Goal: Task Accomplishment & Management: Complete application form

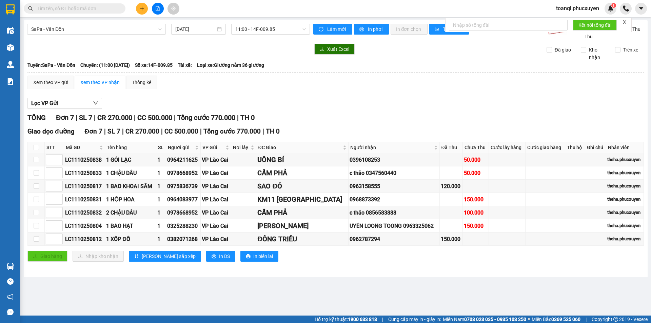
click at [143, 12] on button at bounding box center [142, 9] width 12 height 12
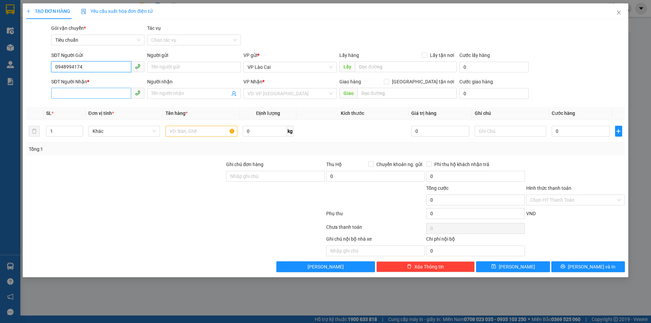
type input "0948994174"
click at [101, 92] on input "SĐT Người Nhận *" at bounding box center [91, 93] width 80 height 11
type input "0799281969"
click at [300, 90] on input "search" at bounding box center [288, 94] width 80 height 10
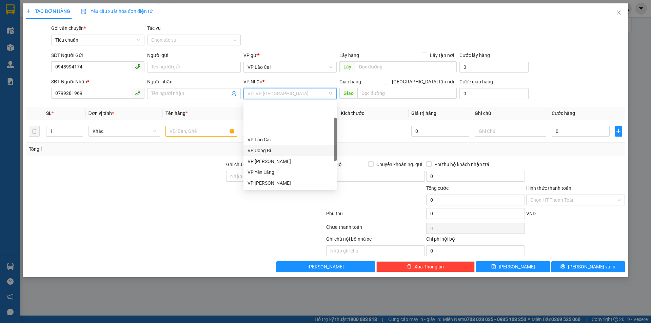
scroll to position [109, 0]
click at [280, 186] on div "VP Dọc đường" at bounding box center [290, 182] width 85 height 7
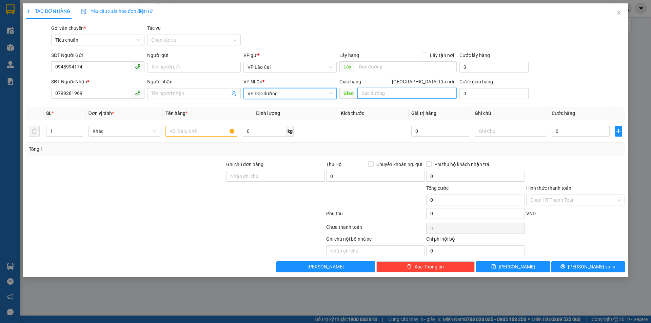
click at [400, 95] on input "text" at bounding box center [406, 93] width 99 height 11
type input "Hạ Long"
click at [204, 134] on input "text" at bounding box center [201, 131] width 72 height 11
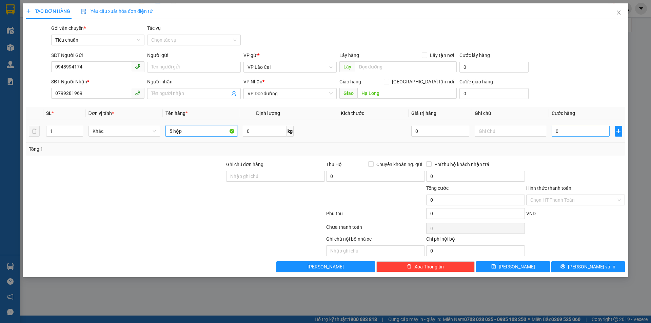
type input "5 hộp"
click at [570, 134] on input "0" at bounding box center [581, 131] width 58 height 11
type input "2"
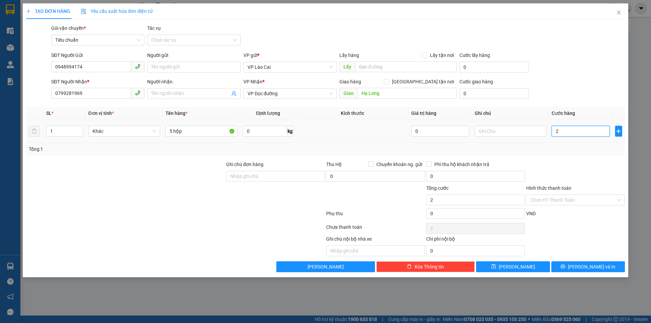
type input "25"
type input "250"
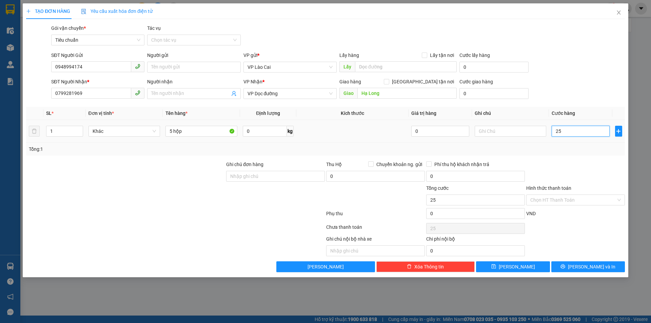
type input "250"
type input "250.000"
drag, startPoint x: 571, startPoint y: 152, endPoint x: 571, endPoint y: 155, distance: 3.7
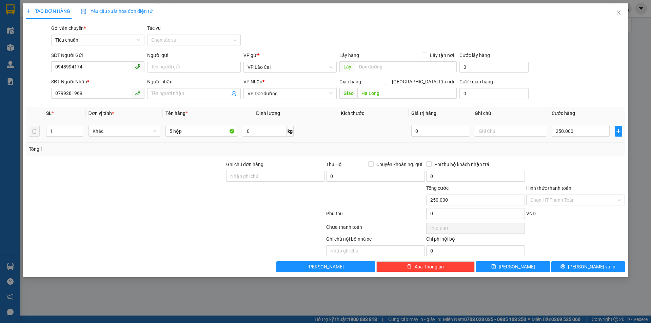
click at [570, 152] on div "Tổng: 1" at bounding box center [325, 148] width 593 height 7
click at [584, 248] on div "Ghi chú nội bộ nhà xe Chi phí nội bộ 0" at bounding box center [325, 245] width 600 height 21
click at [586, 258] on div "Transit Pickup Surcharge Ids Transit Deliver Surcharge Ids Transit Deliver Surc…" at bounding box center [325, 148] width 599 height 248
click at [586, 262] on button "[PERSON_NAME] và In" at bounding box center [588, 266] width 74 height 11
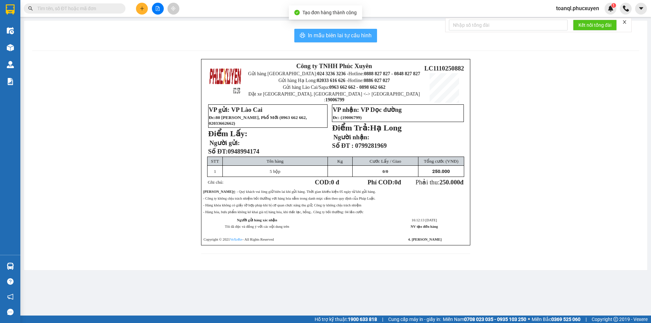
click at [303, 37] on icon "printer" at bounding box center [302, 35] width 5 height 5
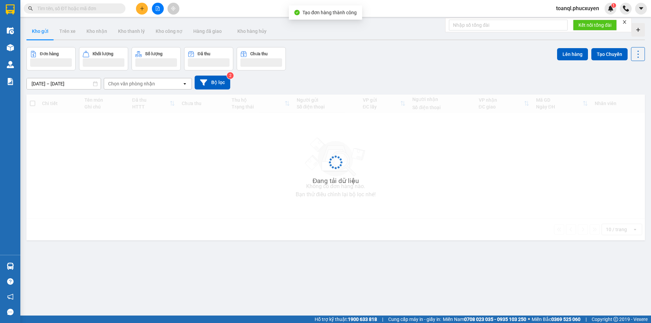
click at [474, 194] on div "Đang tải dữ liệu" at bounding box center [335, 168] width 619 height 146
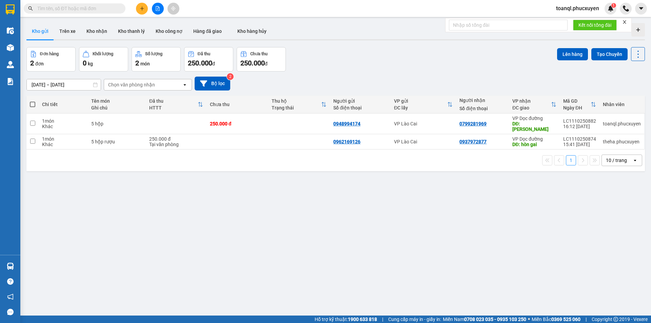
click at [399, 177] on div "ver 1.8.146 Kho gửi Trên xe Kho nhận Kho thanh lý Kho công nợ Hàng đã giao Kho …" at bounding box center [336, 181] width 624 height 323
click at [144, 10] on icon "plus" at bounding box center [142, 8] width 5 height 5
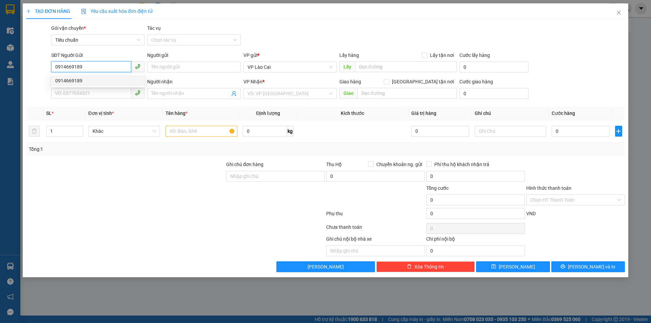
drag, startPoint x: 84, startPoint y: 71, endPoint x: 84, endPoint y: 78, distance: 7.5
click at [84, 73] on div "SĐT Người Gửi 0914669189" at bounding box center [97, 64] width 93 height 24
click at [85, 79] on div "0914669189" at bounding box center [97, 80] width 85 height 7
type input "0914669189"
click at [84, 92] on input "SĐT Người Nhận *" at bounding box center [91, 93] width 80 height 11
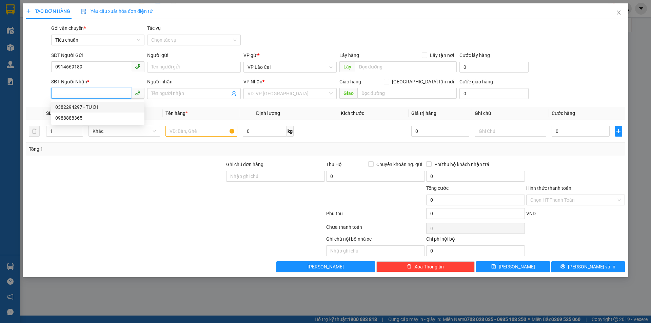
click at [93, 111] on div "0382294297 - TƯƠI" at bounding box center [97, 106] width 85 height 7
type input "0382294297"
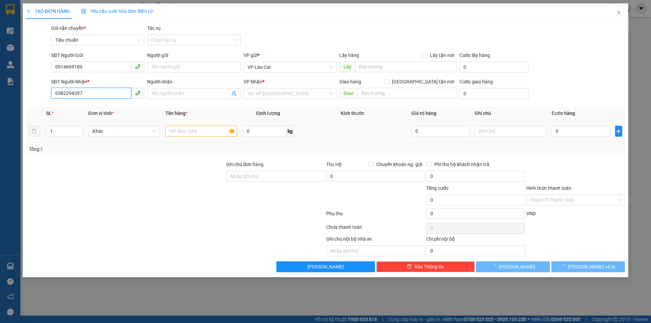
type input "TƯƠI"
type input "BÃI CHÁY"
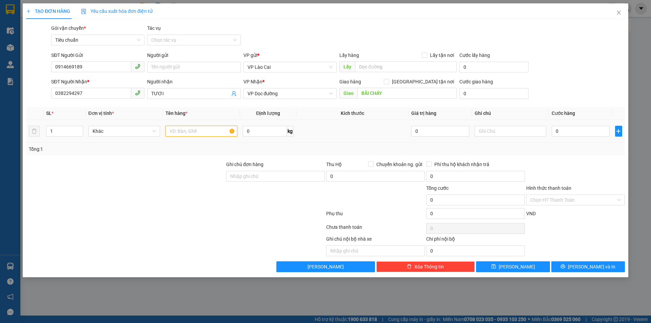
click at [192, 126] on input "text" at bounding box center [201, 131] width 72 height 11
type input "1 hộp tam thất"
click at [562, 128] on input "0" at bounding box center [581, 131] width 58 height 11
type input "8"
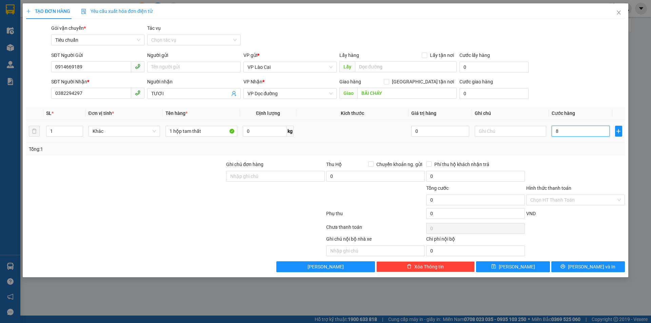
type input "8"
type input "80"
type input "80.000"
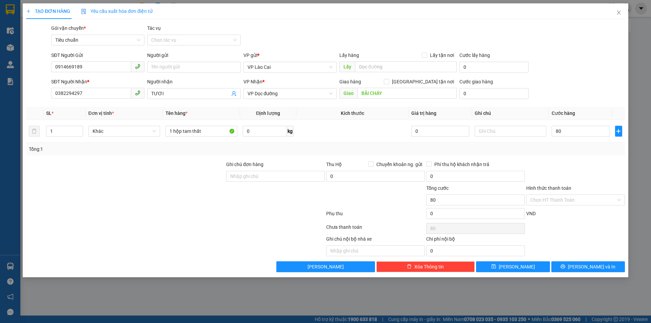
type input "80.000"
click at [544, 164] on div at bounding box center [576, 173] width 100 height 24
click at [584, 261] on div "Transit Pickup Surcharge Ids Transit Deliver Surcharge Ids Transit Deliver Surc…" at bounding box center [325, 148] width 599 height 248
click at [573, 268] on button "[PERSON_NAME] và In" at bounding box center [588, 266] width 74 height 11
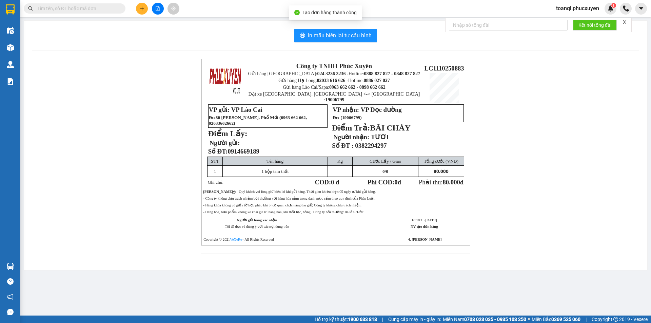
click at [370, 43] on div "In mẫu biên lai tự cấu hình Công ty TNHH Phúc Xuyên Gửi hàng [GEOGRAPHIC_DATA]:…" at bounding box center [335, 146] width 623 height 250
click at [370, 38] on span "In mẫu biên lai tự cấu hình" at bounding box center [340, 35] width 64 height 8
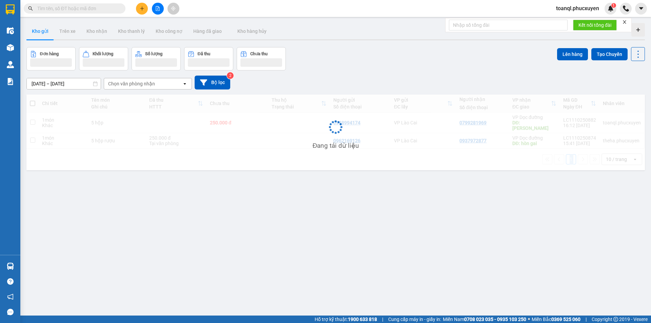
click at [509, 241] on div "ver 1.8.146 Kho gửi Trên xe Kho nhận Kho thanh lý Kho công nợ Hàng đã giao Kho …" at bounding box center [336, 181] width 624 height 323
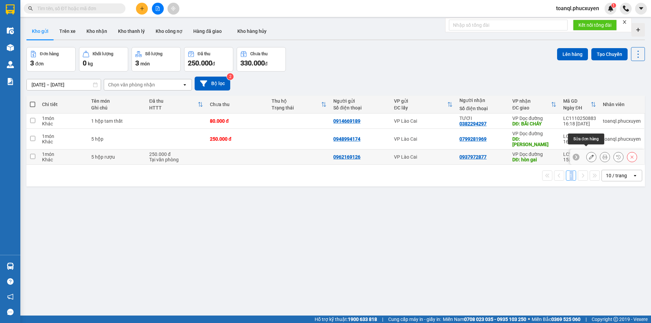
click at [589, 155] on icon at bounding box center [591, 157] width 5 height 5
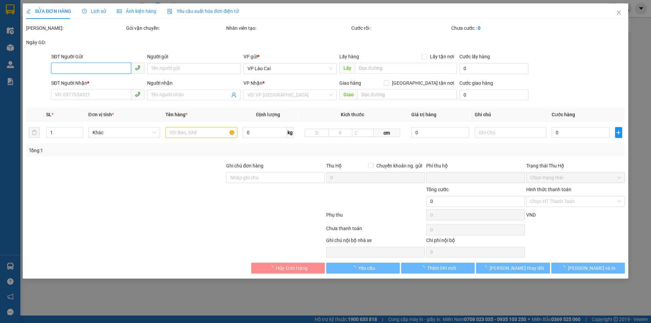
click at [84, 64] on input "SĐT Người Gửi" at bounding box center [91, 68] width 80 height 11
type input "0962169126"
type input "0937972877"
type input "hòn gai"
type input "0"
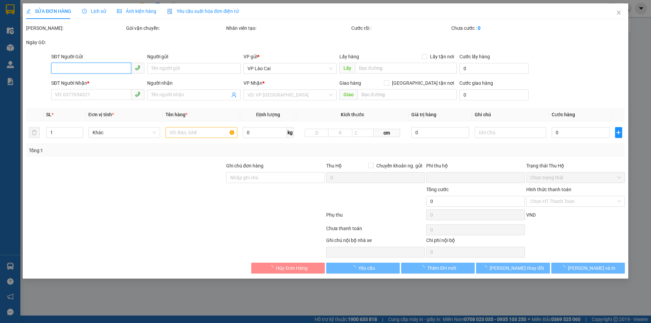
type input "250.000"
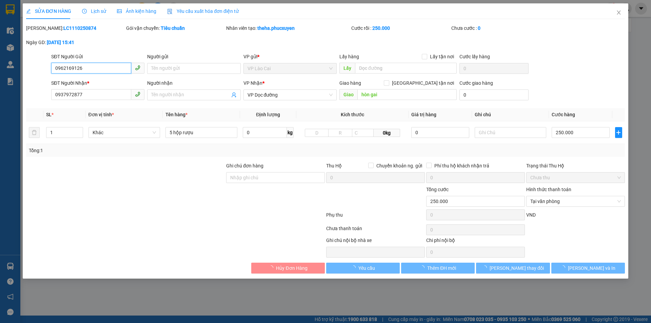
click at [84, 64] on input "0962169126" at bounding box center [91, 68] width 80 height 11
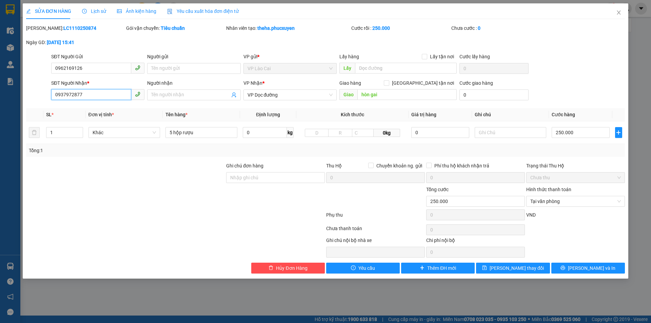
click at [104, 95] on input "0937972877" at bounding box center [91, 94] width 80 height 11
click at [616, 18] on span "Close" at bounding box center [618, 12] width 19 height 19
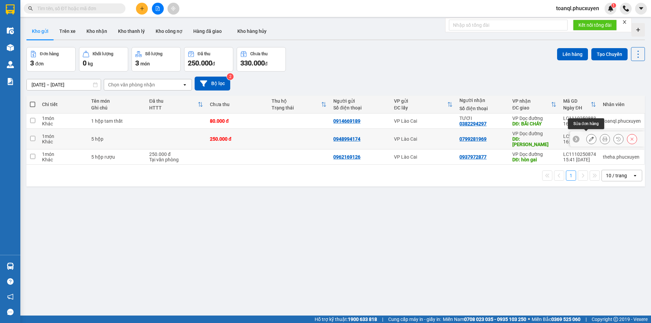
click at [591, 136] on button at bounding box center [591, 139] width 9 height 12
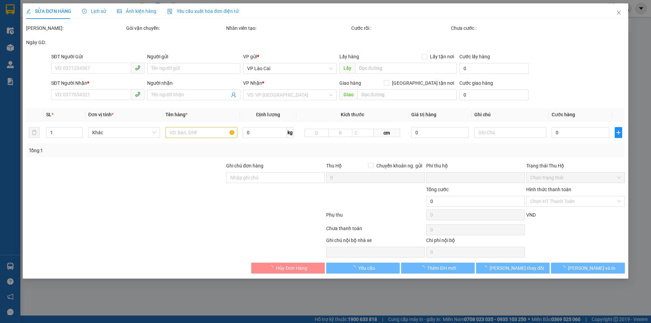
type input "0948994174"
type input "0799281969"
type input "Hạ Long"
type input "0"
type input "250.000"
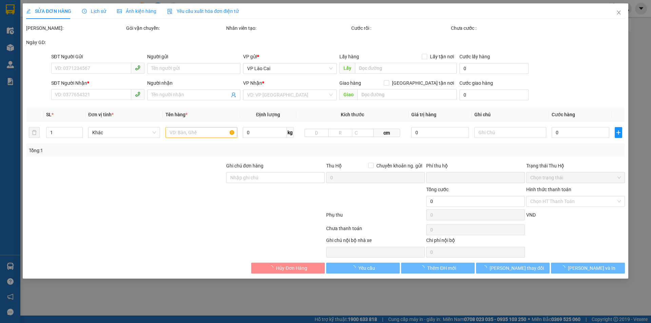
type input "250.000"
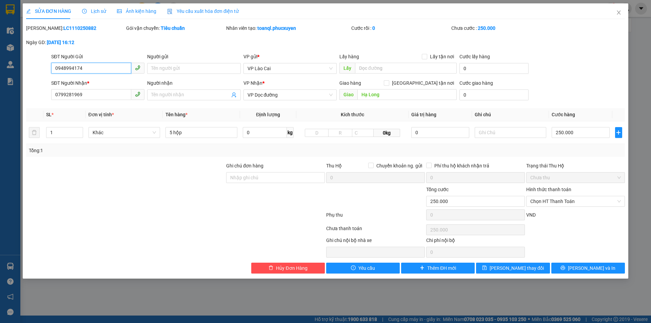
click at [102, 72] on input "0948994174" at bounding box center [91, 68] width 80 height 11
click at [105, 93] on input "0799281969" at bounding box center [91, 94] width 80 height 11
click at [611, 13] on span "Close" at bounding box center [618, 12] width 19 height 19
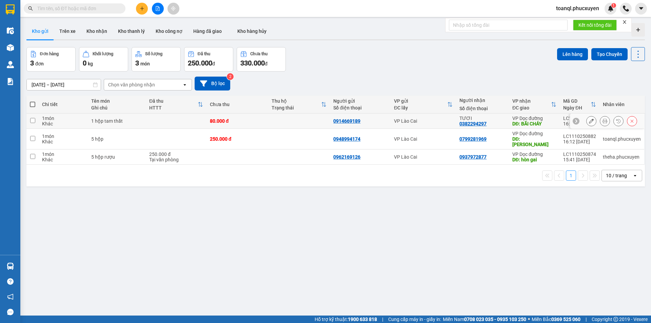
click at [589, 121] on icon at bounding box center [591, 121] width 5 height 5
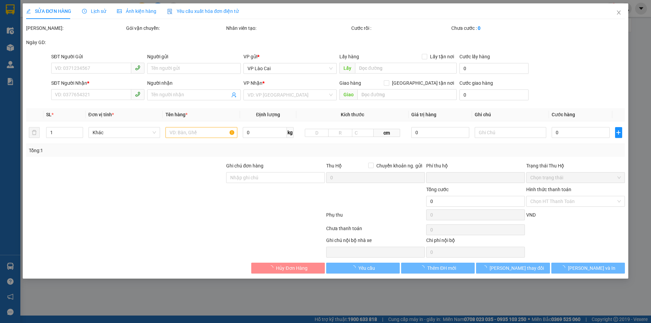
type input "0914669189"
type input "0382294297"
type input "TƯƠI"
type input "BÃI CHÁY"
type input "0"
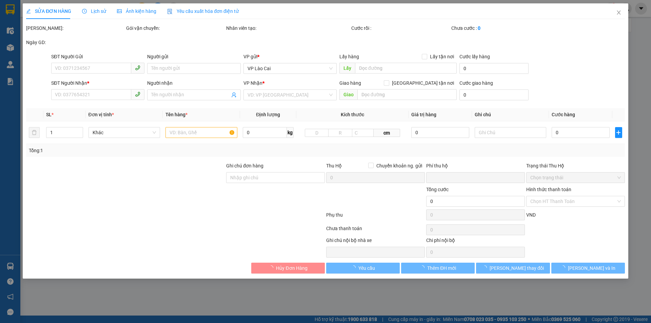
type input "80.000"
click at [116, 60] on div "SĐT Người Gửi" at bounding box center [97, 56] width 93 height 7
click at [116, 63] on input "0914669189" at bounding box center [91, 68] width 80 height 11
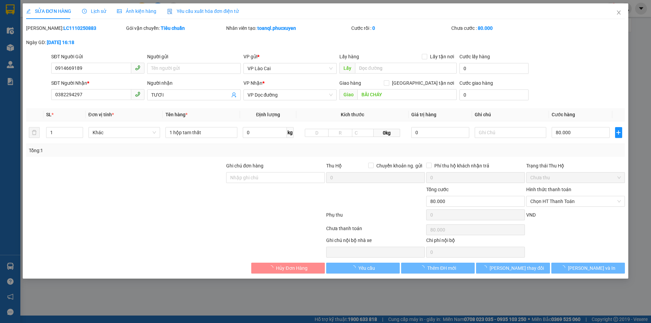
click at [116, 60] on div "SĐT Người Gửi" at bounding box center [97, 56] width 93 height 7
click at [116, 63] on input "0914669189" at bounding box center [91, 68] width 80 height 11
click at [116, 61] on div "SĐT Người Gửi" at bounding box center [97, 58] width 93 height 10
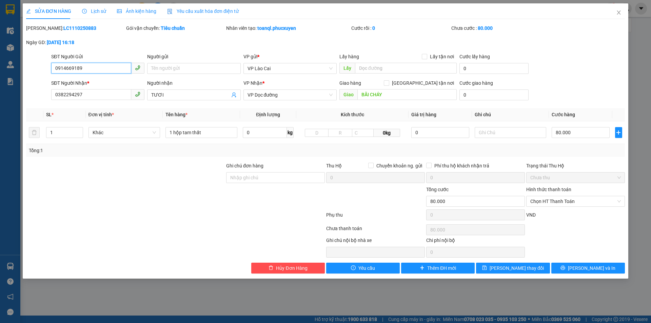
click at [116, 64] on input "0914669189" at bounding box center [91, 68] width 80 height 11
click at [102, 98] on input "0382294297" at bounding box center [91, 94] width 80 height 11
click at [103, 98] on input "0382294297" at bounding box center [91, 94] width 80 height 11
click at [623, 9] on span "Close" at bounding box center [618, 12] width 19 height 19
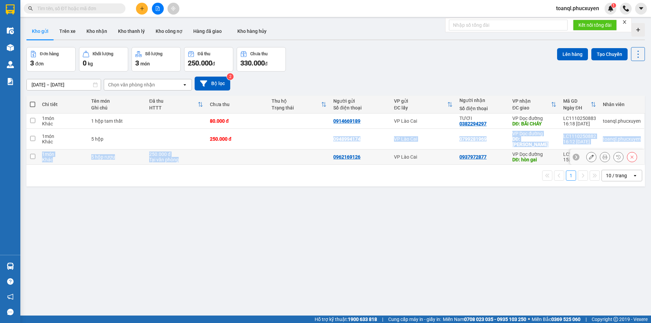
click at [233, 145] on tbody "1 món Khác 1 hộp tam thất 80.000 đ 0914669189 VP Lào Cai TƯƠI 0382294297 VP Dọc…" at bounding box center [335, 139] width 619 height 51
click at [233, 132] on td "250.000 đ" at bounding box center [238, 139] width 62 height 21
checkbox input "true"
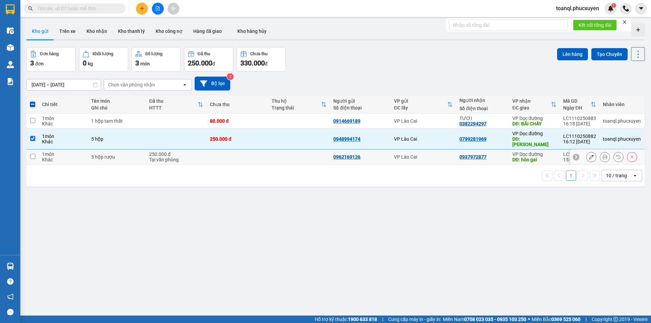
click at [227, 150] on td at bounding box center [238, 157] width 62 height 15
checkbox input "true"
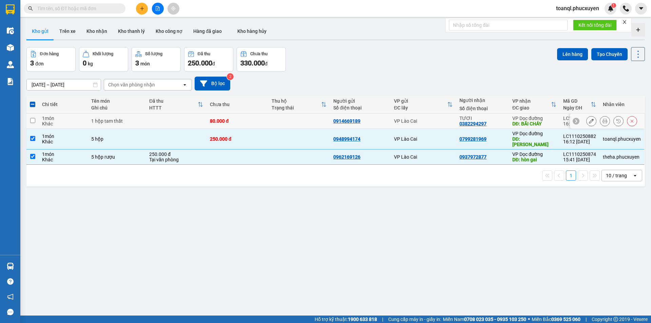
click at [239, 115] on td "80.000 đ" at bounding box center [238, 121] width 62 height 15
checkbox input "true"
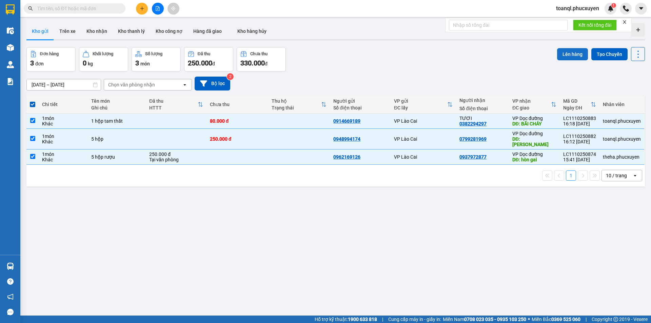
click at [562, 55] on button "Lên hàng" at bounding box center [572, 54] width 31 height 12
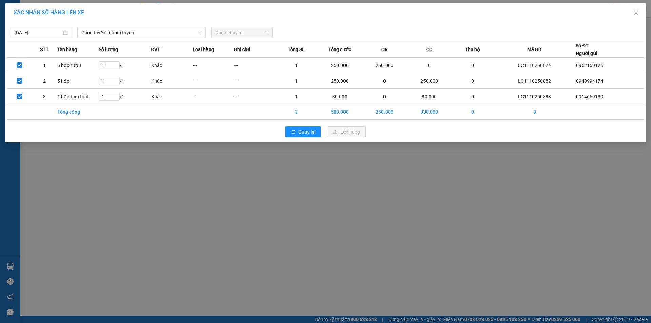
drag, startPoint x: 125, startPoint y: 42, endPoint x: 129, endPoint y: 41, distance: 3.9
click at [126, 42] on th "Số lượng" at bounding box center [125, 50] width 52 height 16
click at [129, 41] on div "[DATE] Chọn tuyến - nhóm tuyến Chọn chuyến STT Tên hàng Số lượng ĐVT Loại hàng …" at bounding box center [325, 82] width 640 height 120
click at [126, 28] on span "Chọn tuyến - nhóm tuyến" at bounding box center [141, 32] width 120 height 10
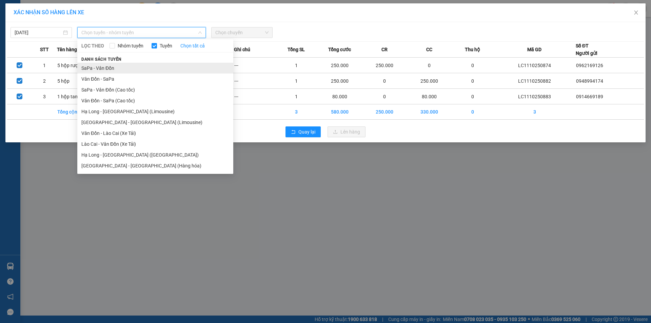
click at [115, 70] on li "SaPa - Vân Đồn" at bounding box center [155, 68] width 156 height 11
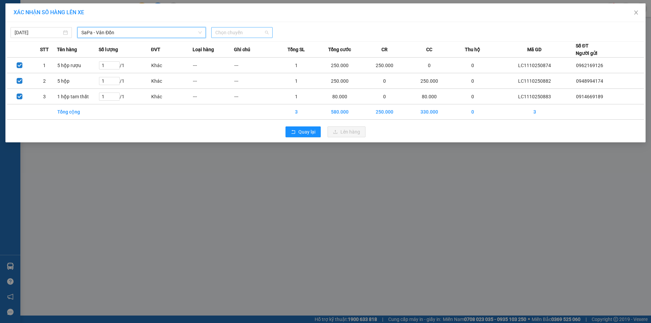
click at [236, 36] on span "Chọn chuyến" at bounding box center [241, 32] width 53 height 10
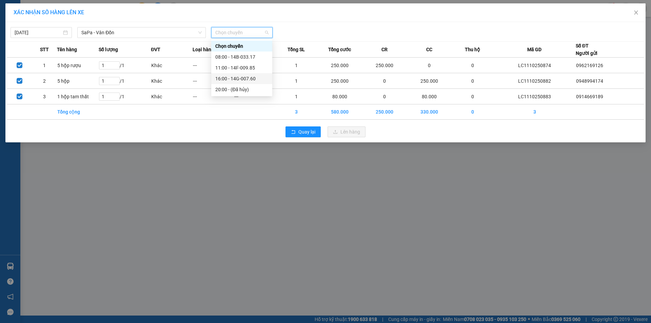
click at [242, 76] on div "16:00 - 14G-007.60" at bounding box center [241, 78] width 53 height 7
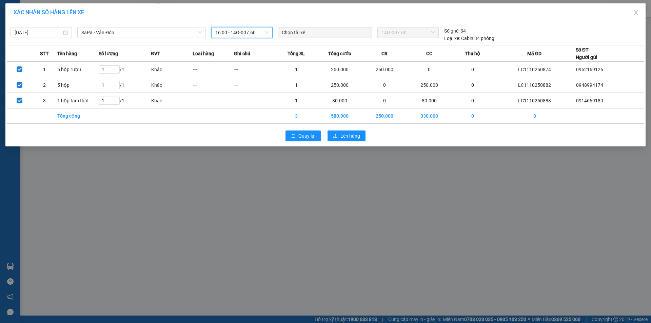
click at [250, 35] on span "16:00 - 14G-007.60" at bounding box center [241, 32] width 53 height 10
click at [337, 130] on div "Quay lại Lên hàng" at bounding box center [325, 136] width 637 height 18
click at [340, 140] on button "Lên hàng" at bounding box center [347, 136] width 38 height 11
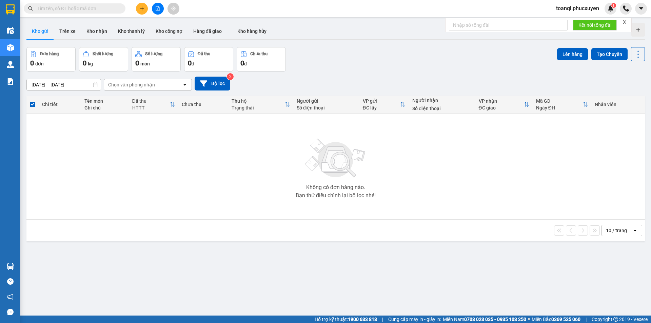
click at [142, 6] on button at bounding box center [142, 9] width 12 height 12
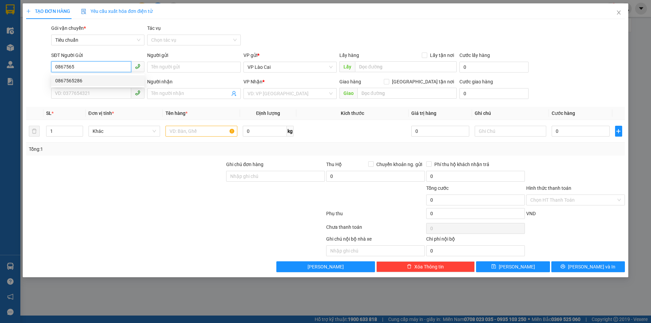
click at [83, 80] on div "0867565286" at bounding box center [97, 80] width 85 height 7
type input "0867565286"
click at [84, 92] on input "SĐT Người Nhận *" at bounding box center [91, 93] width 80 height 11
click at [88, 71] on input "0867565286" at bounding box center [91, 66] width 80 height 11
click at [87, 73] on div "SĐT Người Gửi 0867565286 0867565286" at bounding box center [97, 64] width 93 height 24
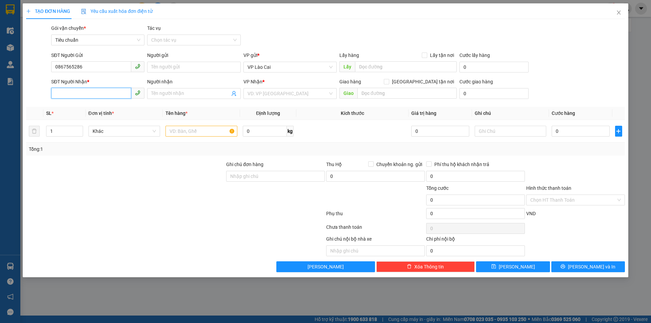
click at [69, 93] on input "SĐT Người Nhận *" at bounding box center [91, 93] width 80 height 11
click at [82, 94] on input "SĐT Người Nhận *" at bounding box center [91, 93] width 80 height 11
click at [82, 94] on input "0987770082" at bounding box center [91, 93] width 80 height 11
type input "0987770082"
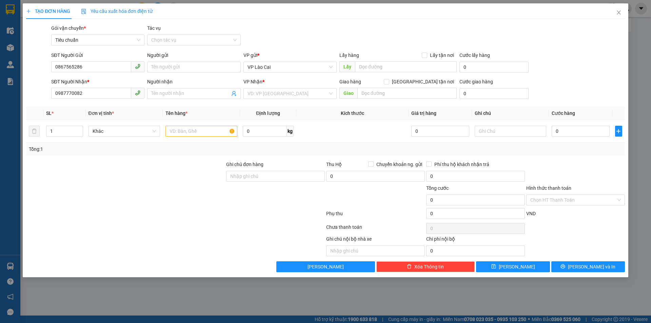
click at [270, 100] on div "VP Nhận * VD: VP [GEOGRAPHIC_DATA]" at bounding box center [289, 90] width 93 height 24
click at [273, 96] on input "search" at bounding box center [288, 94] width 80 height 10
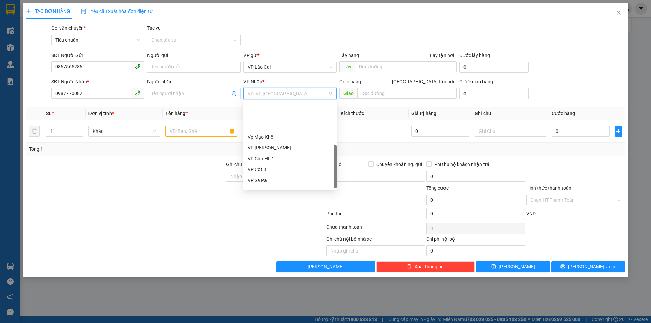
scroll to position [109, 0]
click at [271, 182] on div "VP Dọc đường" at bounding box center [290, 182] width 85 height 7
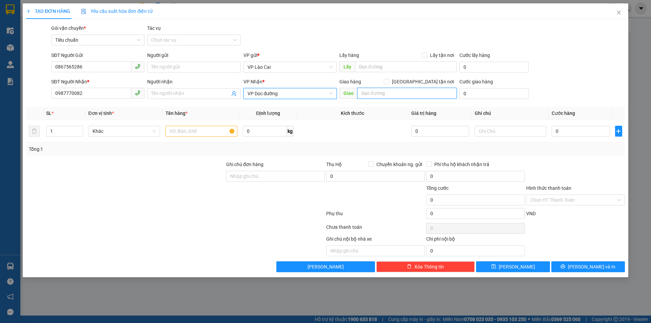
click at [362, 95] on input "text" at bounding box center [406, 93] width 99 height 11
type input "c"
type input "Cẩm Phả"
click at [186, 129] on input "text" at bounding box center [201, 131] width 72 height 11
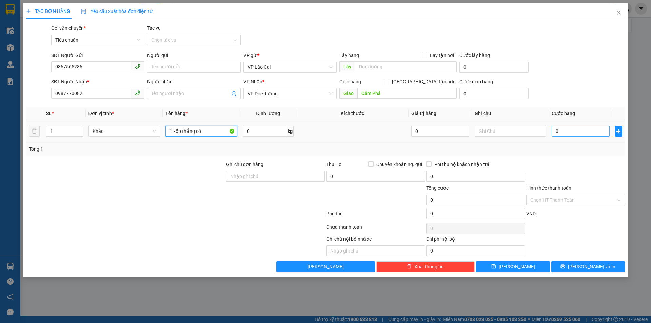
type input "1 xốp thắng cố"
click at [567, 136] on input "0" at bounding box center [581, 131] width 58 height 11
type input "1"
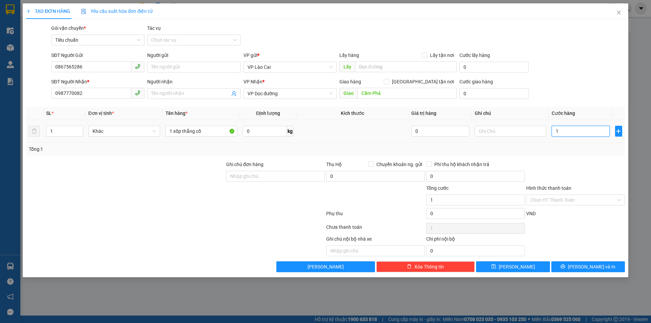
type input "15"
type input "150"
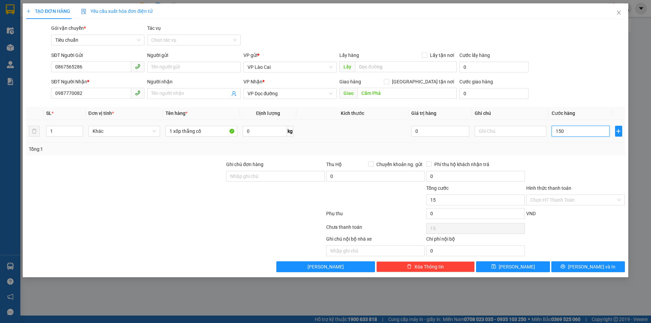
type input "150"
click at [553, 163] on div at bounding box center [576, 173] width 100 height 24
type input "150.000"
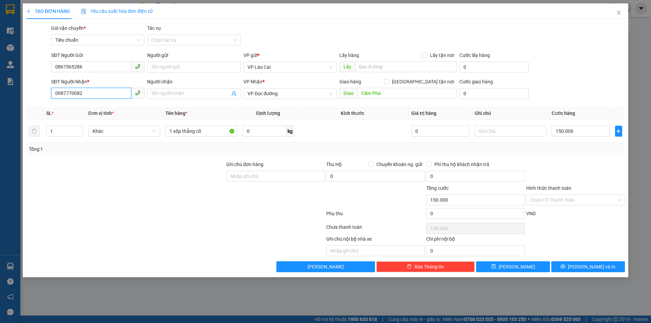
click at [65, 93] on input "0987770082" at bounding box center [91, 93] width 80 height 11
drag, startPoint x: 562, startPoint y: 267, endPoint x: 554, endPoint y: 261, distance: 10.1
click at [563, 267] on button "[PERSON_NAME] và In" at bounding box center [588, 266] width 74 height 11
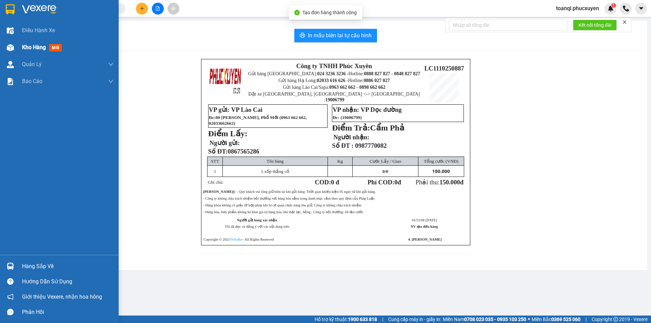
click at [0, 39] on div "Kho hàng mới" at bounding box center [59, 47] width 119 height 17
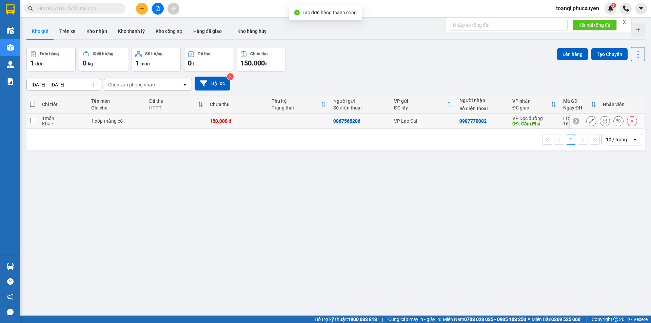
click at [586, 127] on div at bounding box center [607, 121] width 75 height 15
click at [589, 122] on icon at bounding box center [591, 121] width 5 height 5
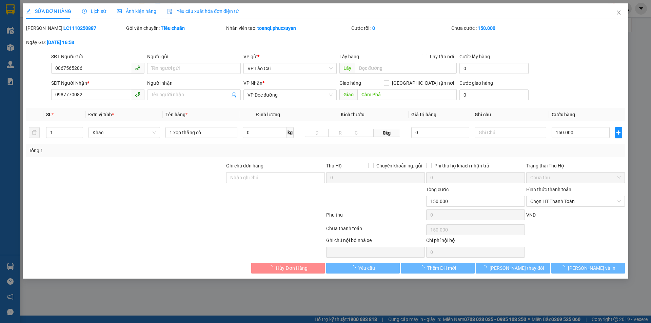
type input "0867565286"
type input "0987770082"
type input "Cẩm Phả"
type input "0"
type input "150.000"
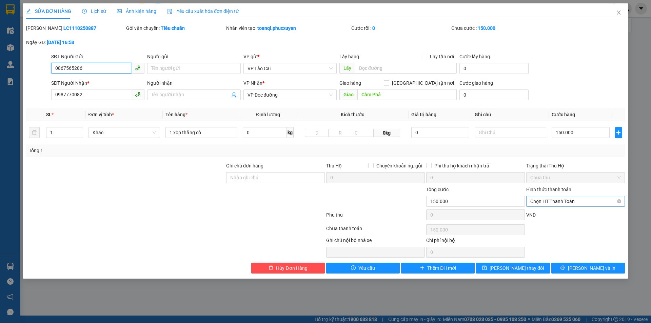
click at [551, 202] on span "Chọn HT Thanh Toán" at bounding box center [575, 201] width 91 height 10
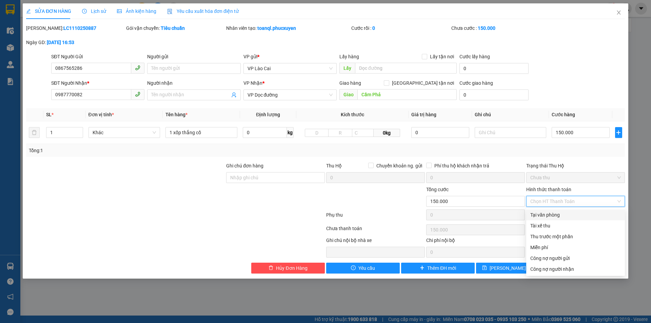
click at [550, 215] on div "Tại văn phòng" at bounding box center [575, 214] width 91 height 7
type input "0"
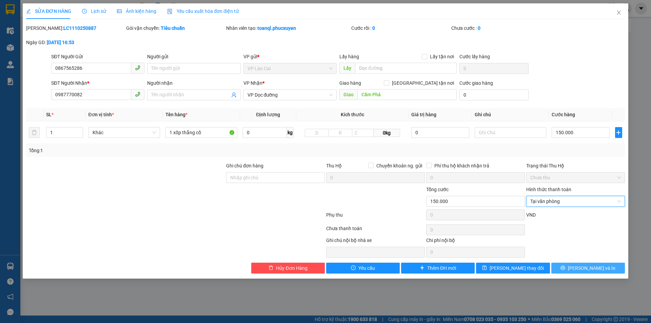
click at [574, 268] on button "[PERSON_NAME] và In" at bounding box center [588, 268] width 74 height 11
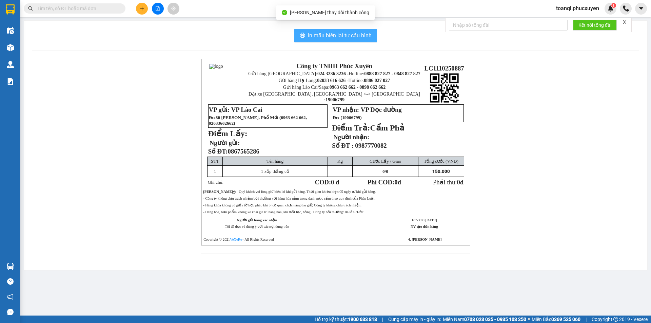
click at [325, 32] on span "In mẫu biên lai tự cấu hình" at bounding box center [340, 35] width 64 height 8
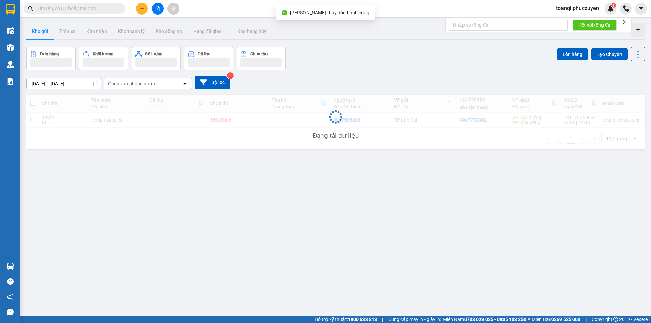
click at [428, 197] on div "ver 1.8.146 Kho gửi Trên xe Kho nhận Kho thanh lý Kho công nợ Hàng đã giao Kho …" at bounding box center [336, 181] width 624 height 323
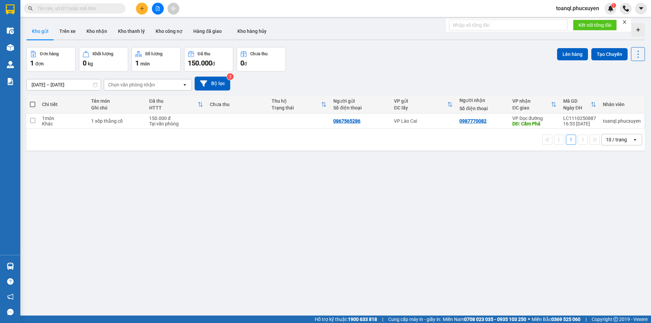
click at [202, 120] on div "150.000 đ" at bounding box center [176, 118] width 54 height 5
checkbox input "true"
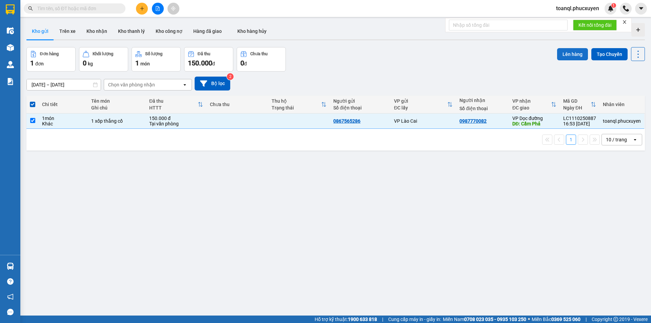
click at [567, 55] on button "Lên hàng" at bounding box center [572, 54] width 31 height 12
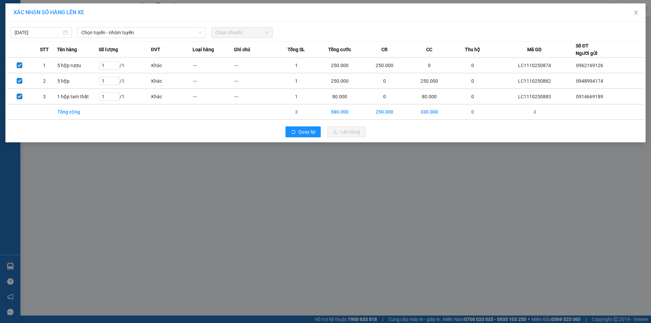
drag, startPoint x: 129, startPoint y: 40, endPoint x: 128, endPoint y: 34, distance: 6.3
click at [129, 40] on div "[DATE] Chọn tuyến - nhóm tuyến Chọn chuyến STT Tên hàng Số lượng ĐVT Loại hàng …" at bounding box center [325, 82] width 640 height 120
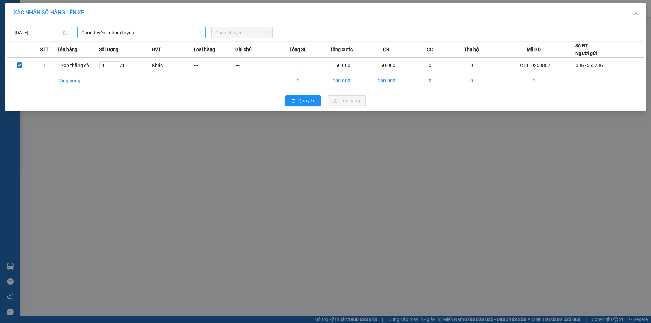
click at [128, 34] on span "Chọn tuyến - nhóm tuyến" at bounding box center [141, 32] width 120 height 10
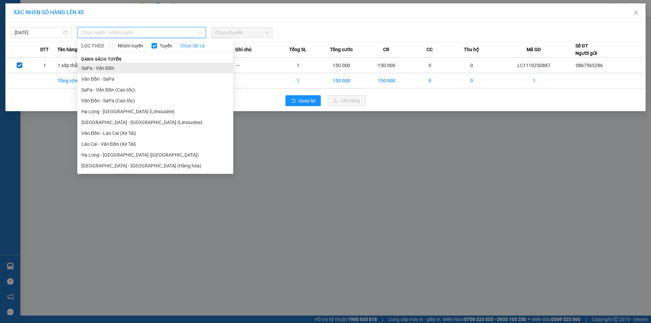
click at [97, 73] on li "SaPa - Vân Đồn" at bounding box center [155, 68] width 156 height 11
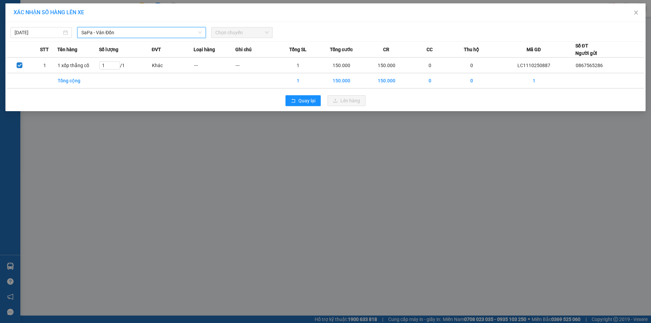
click at [274, 31] on div "Chọn chuyến" at bounding box center [242, 32] width 67 height 11
click at [268, 32] on span "Chọn chuyến" at bounding box center [241, 32] width 53 height 10
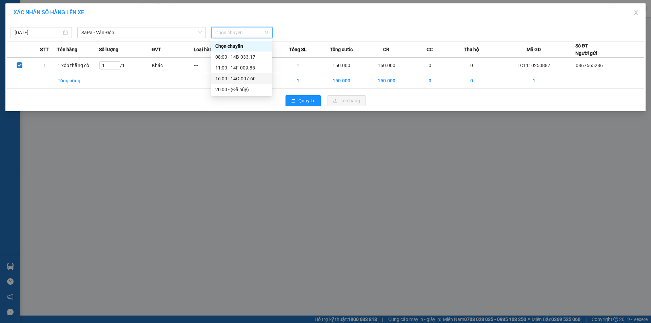
click at [250, 80] on div "16:00 - 14G-007.60" at bounding box center [241, 78] width 53 height 7
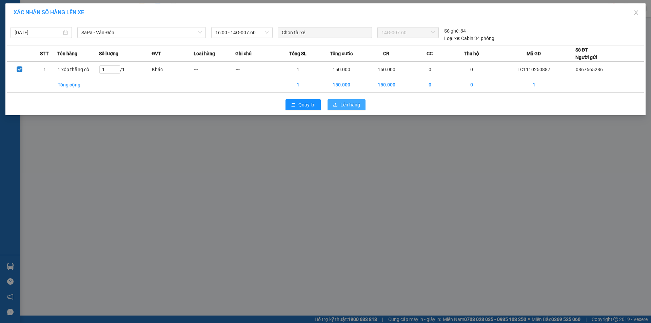
click at [342, 105] on span "Lên hàng" at bounding box center [350, 104] width 20 height 7
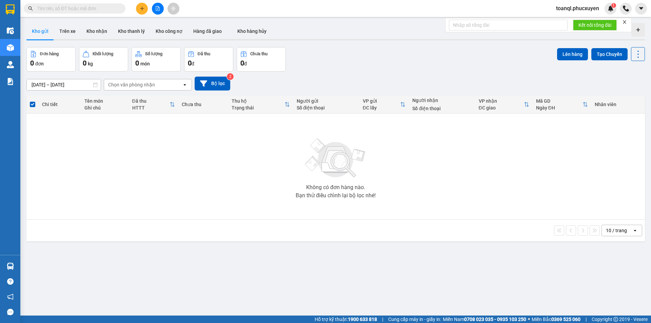
click at [140, 6] on icon "plus" at bounding box center [142, 8] width 5 height 5
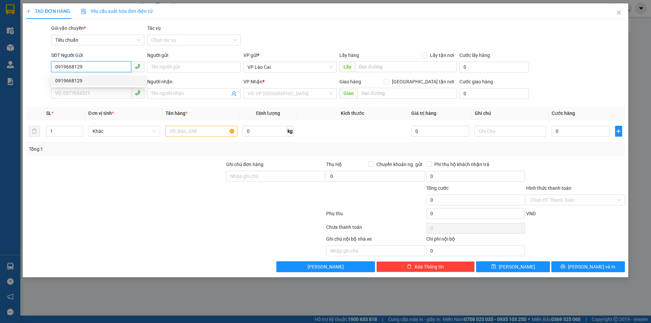
type input "0919668129"
click at [79, 75] on div "0919668129 0919668129" at bounding box center [97, 81] width 93 height 14
click at [82, 83] on div "SĐT Người Nhận *" at bounding box center [97, 81] width 93 height 7
click at [82, 88] on input "SĐT Người Nhận *" at bounding box center [91, 93] width 80 height 11
click at [85, 89] on input "SĐT Người Nhận *" at bounding box center [91, 93] width 80 height 11
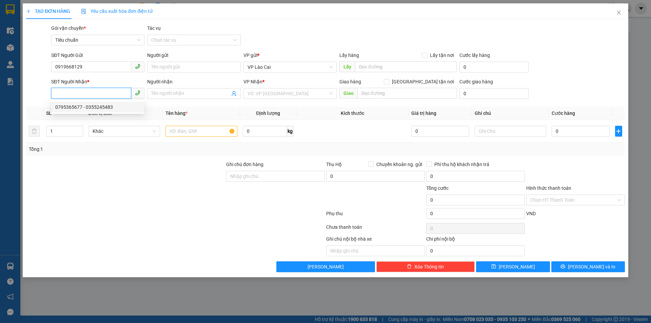
click at [103, 109] on div "0795365677 - 0355245483" at bounding box center [97, 106] width 85 height 7
type input "0795365677"
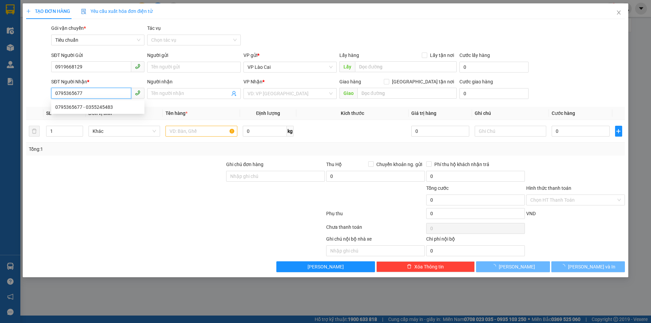
type input "0355245483"
type input "PHẢ LẠI"
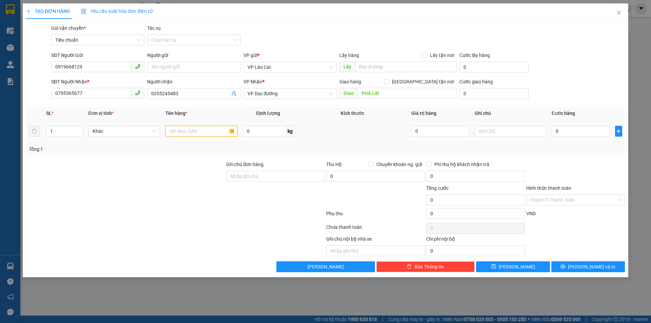
click at [208, 135] on input "text" at bounding box center [201, 131] width 72 height 11
type input "1 hộp hoa"
click at [585, 130] on input "0" at bounding box center [581, 131] width 58 height 11
type input "1"
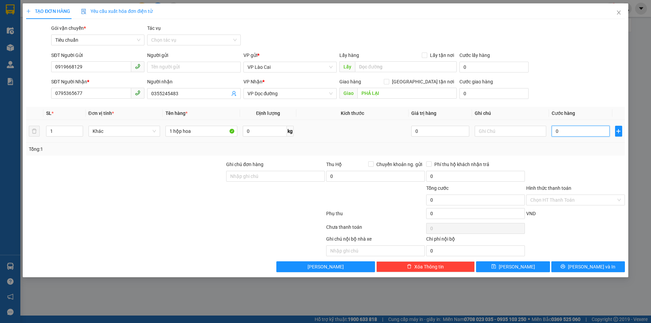
type input "1"
type input "12"
type input "120"
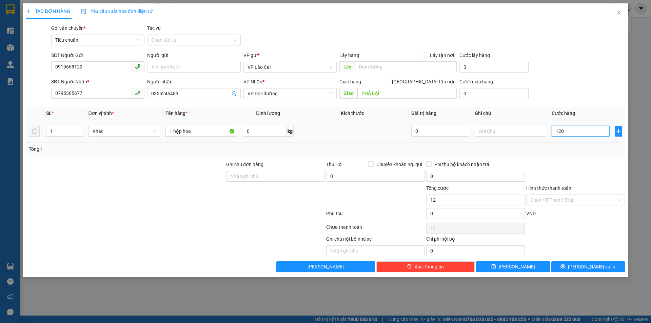
type input "120"
type input "120.000"
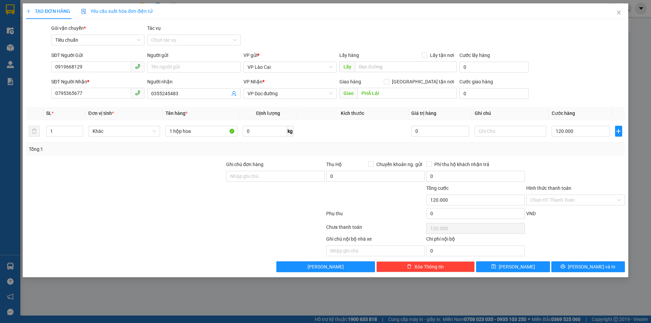
click at [582, 163] on div at bounding box center [576, 173] width 100 height 24
click at [600, 265] on span "[PERSON_NAME] và In" at bounding box center [591, 266] width 47 height 7
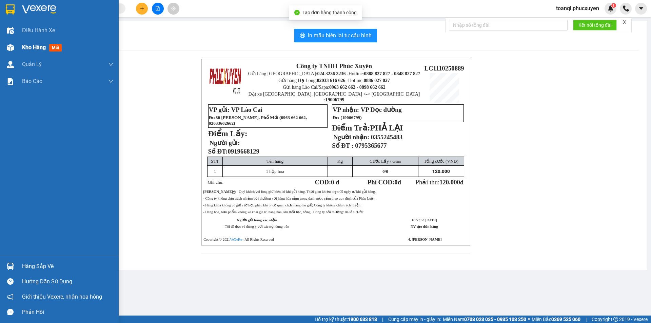
click at [0, 44] on div "Kho hàng mới" at bounding box center [59, 47] width 119 height 17
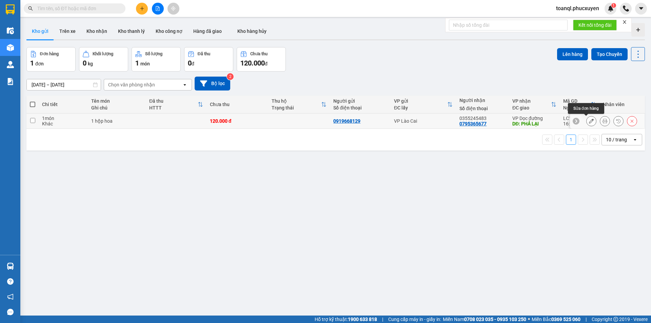
click at [589, 122] on icon at bounding box center [591, 121] width 5 height 5
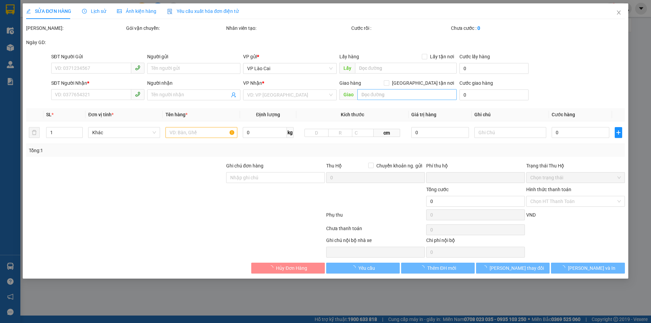
type input "0919668129"
type input "0795365677"
type input "0355245483"
type input "PHẢ LẠI"
type input "0"
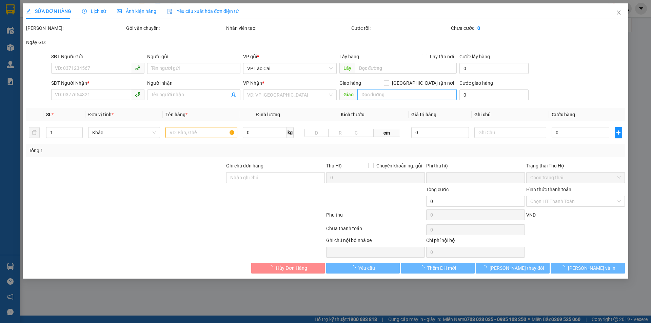
type input "120.000"
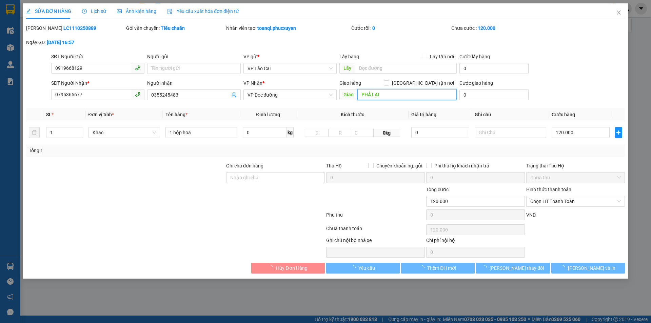
click at [388, 92] on input "PHẢ LẠI" at bounding box center [406, 94] width 99 height 11
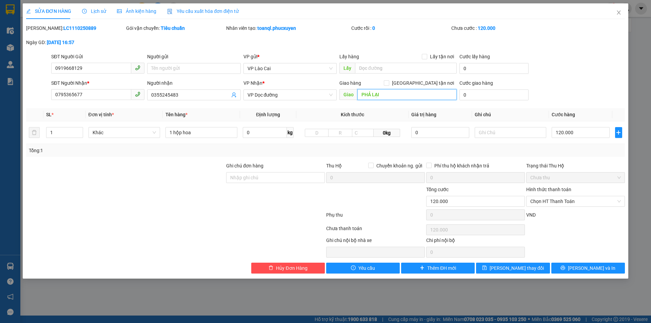
click at [388, 92] on input "PHẢ LẠI" at bounding box center [406, 94] width 99 height 11
type input "[PERSON_NAME]"
click at [580, 269] on button "[PERSON_NAME] và In" at bounding box center [588, 268] width 74 height 11
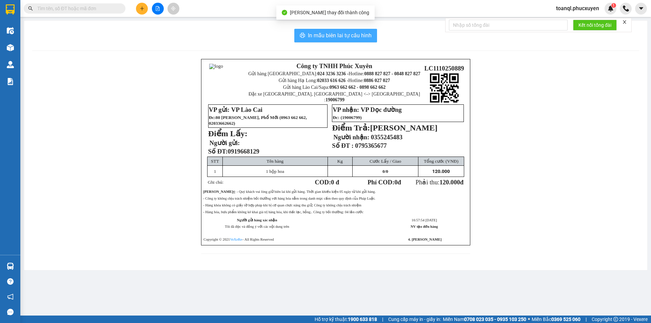
click at [304, 32] on button "In mẫu biên lai tự cấu hình" at bounding box center [335, 36] width 83 height 14
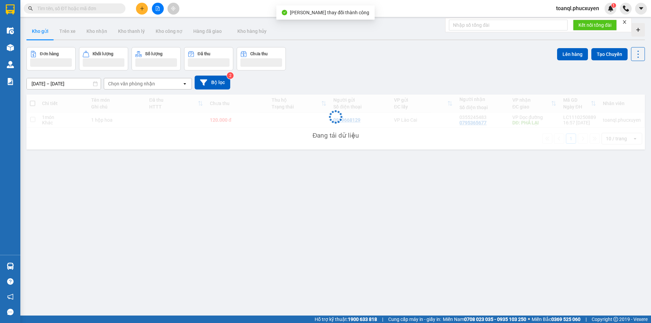
drag, startPoint x: 405, startPoint y: 50, endPoint x: 441, endPoint y: 235, distance: 188.7
click at [441, 235] on div "ver 1.8.146 Kho gửi Trên xe Kho nhận Kho thanh lý Kho công nợ Hàng đã giao Kho …" at bounding box center [336, 181] width 624 height 323
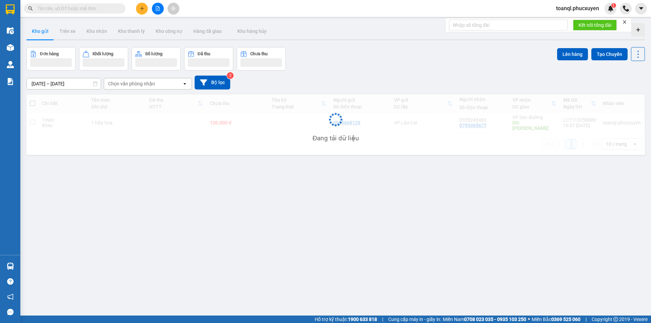
click at [442, 235] on div "ver 1.8.146 Kho gửi Trên xe Kho nhận Kho thanh lý Kho công nợ Hàng đã giao Kho …" at bounding box center [336, 181] width 624 height 323
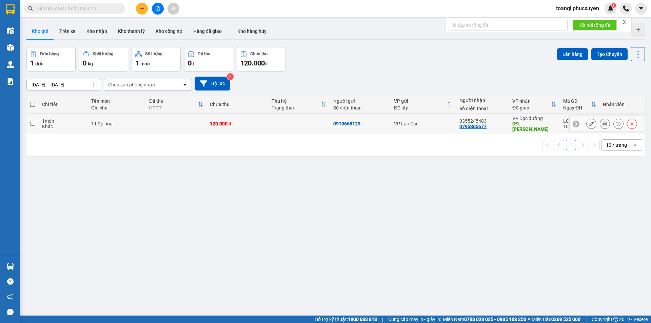
click at [356, 126] on td "0919668129" at bounding box center [360, 124] width 61 height 21
checkbox input "true"
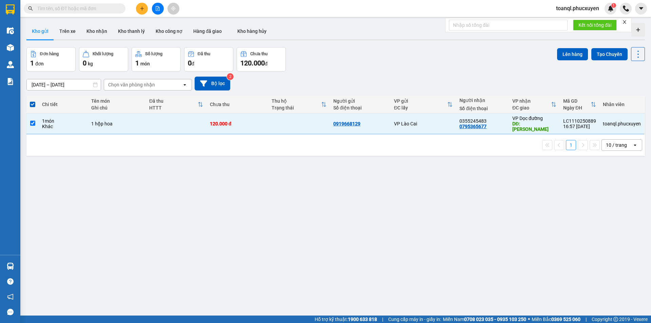
click at [557, 60] on div "Lên hàng Tạo Chuyến" at bounding box center [601, 54] width 88 height 14
click at [562, 57] on button "Lên hàng" at bounding box center [572, 54] width 31 height 12
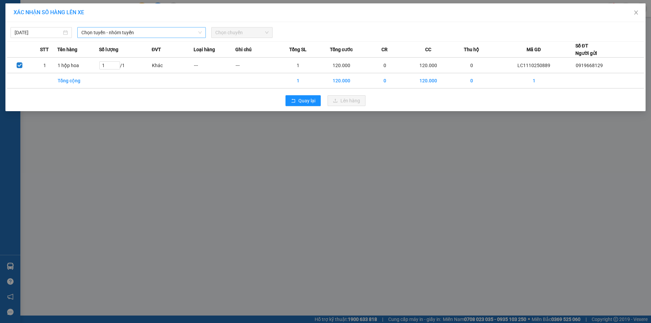
click at [161, 33] on span "Chọn tuyến - nhóm tuyến" at bounding box center [141, 32] width 120 height 10
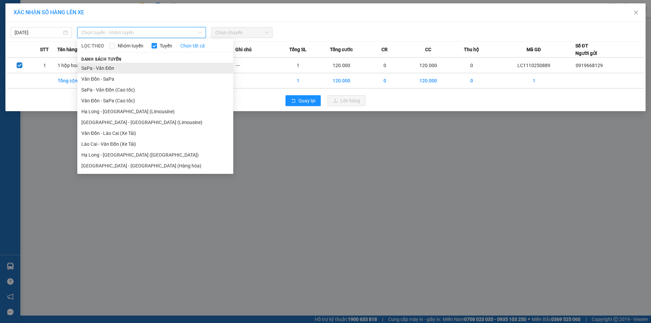
click at [124, 73] on li "SaPa - Vân Đồn" at bounding box center [155, 68] width 156 height 11
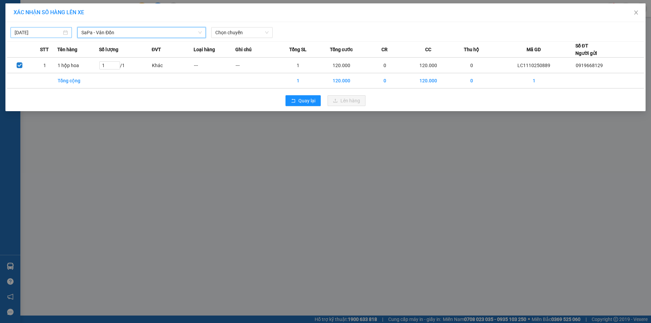
click at [28, 38] on div "[DATE]" at bounding box center [41, 32] width 61 height 11
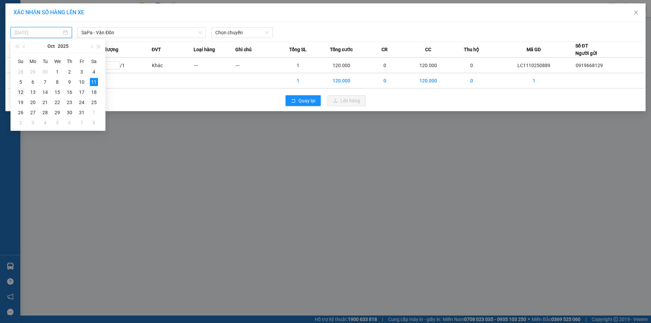
click at [19, 92] on div "12" at bounding box center [21, 92] width 8 height 8
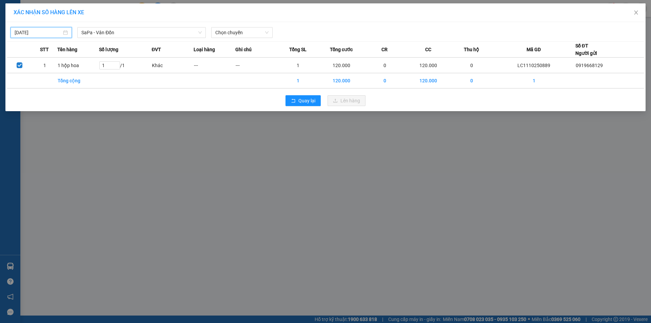
type input "[DATE]"
click at [234, 38] on div "[DATE] SaPa - [GEOGRAPHIC_DATA] Đồn LỌC THEO Nhóm tuyến Tuyến Chọn tất cả Danh …" at bounding box center [325, 66] width 640 height 89
click at [237, 35] on span "Chọn chuyến" at bounding box center [241, 32] width 53 height 10
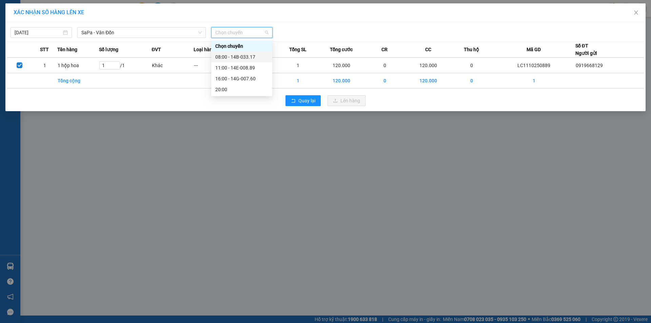
click at [246, 56] on div "08:00 - 14B-033.17" at bounding box center [241, 56] width 53 height 7
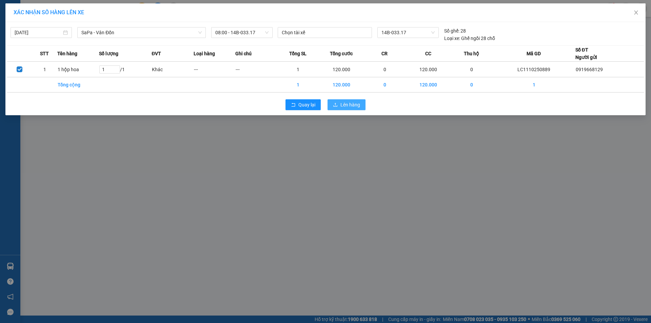
click at [340, 106] on button "Lên hàng" at bounding box center [347, 104] width 38 height 11
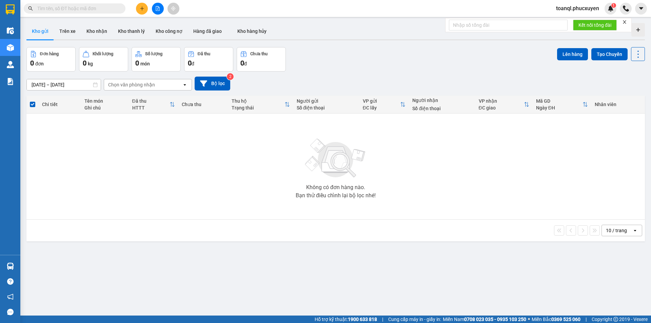
drag, startPoint x: 160, startPoint y: 289, endPoint x: 160, endPoint y: 293, distance: 4.4
click at [160, 293] on div "ver 1.8.146 Kho gửi Trên xe Kho nhận Kho thanh lý Kho công nợ Hàng đã giao Kho …" at bounding box center [336, 181] width 624 height 323
click at [142, 17] on main "ver 1.8.146 Kho gửi Trên xe Kho nhận Kho thanh lý Kho công nợ Hàng đã giao Kho …" at bounding box center [325, 158] width 651 height 316
click at [141, 13] on button at bounding box center [142, 9] width 12 height 12
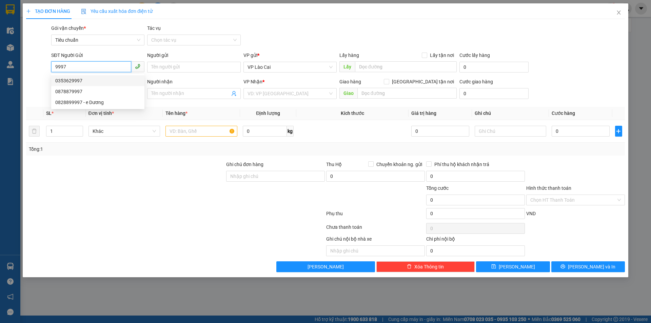
click at [94, 84] on div "0353629997" at bounding box center [97, 80] width 85 height 7
type input "0353629997"
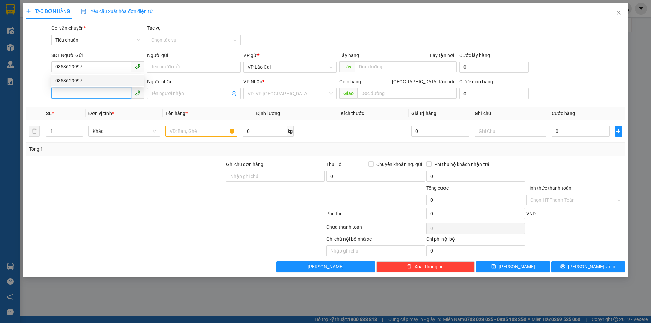
click at [94, 90] on input "SĐT Người Nhận *" at bounding box center [91, 93] width 80 height 11
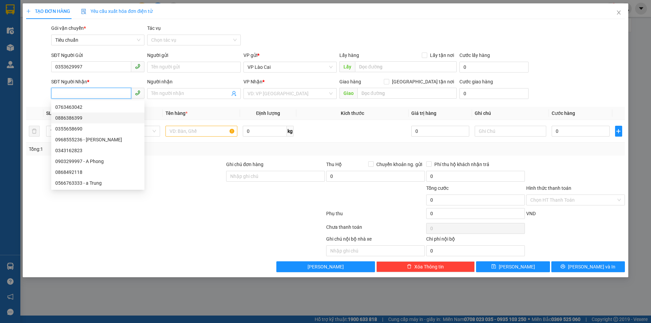
click at [90, 116] on div "0886386399" at bounding box center [97, 117] width 85 height 7
type input "0886386399"
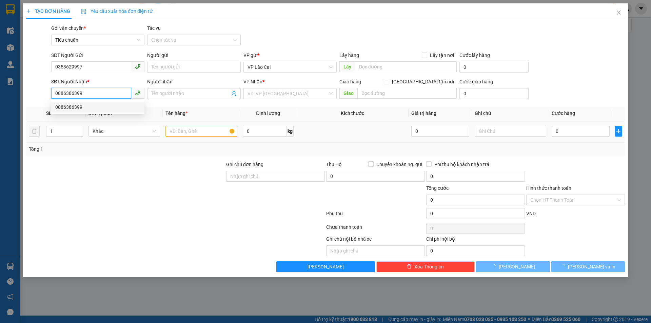
type input "BÃI CHÁY"
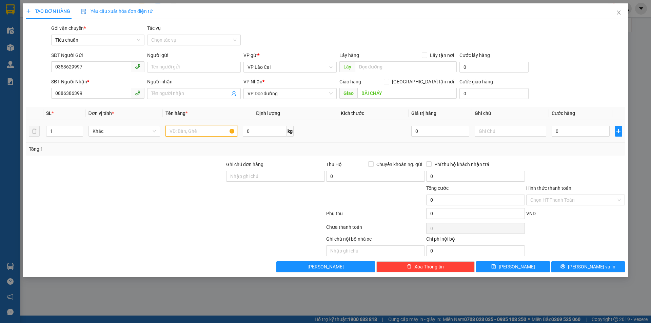
click at [186, 132] on input "text" at bounding box center [201, 131] width 72 height 11
type input "1 hộp khoai sâm"
click at [565, 134] on input "0" at bounding box center [581, 131] width 58 height 11
type input "1"
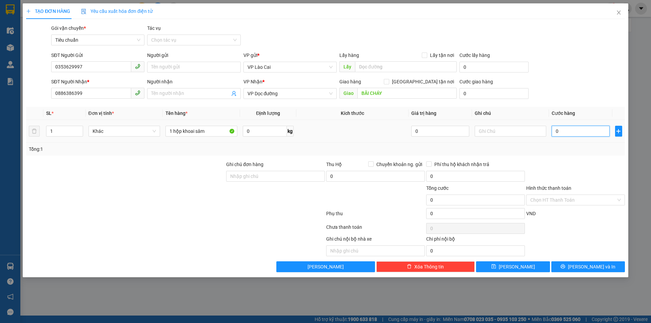
type input "1"
type input "10"
type input "100"
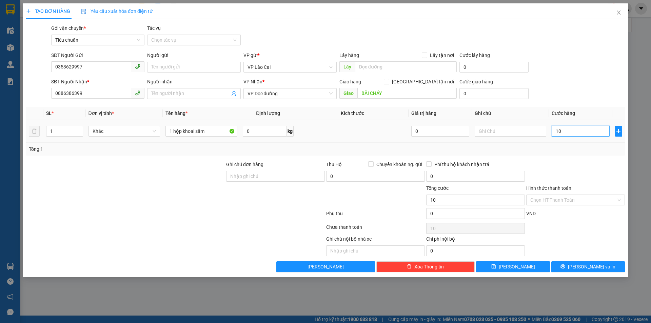
type input "100"
type input "1.000"
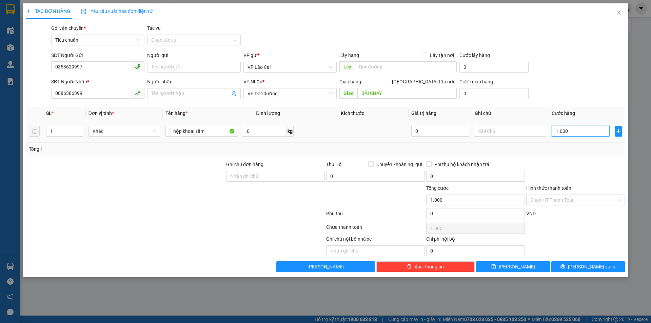
type input "10.000"
type input "100.000"
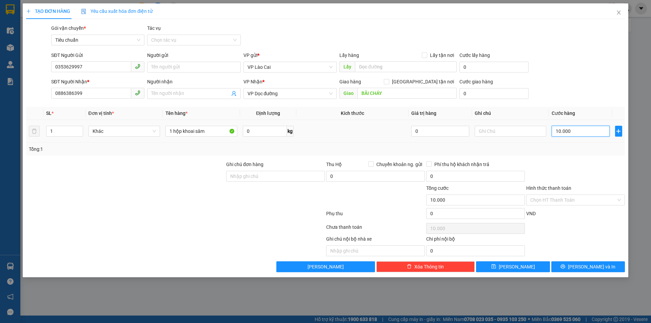
type input "100.000"
click at [587, 118] on th "Cước hàng" at bounding box center [580, 113] width 63 height 13
click at [583, 128] on input "100.000" at bounding box center [581, 131] width 58 height 11
type input "8"
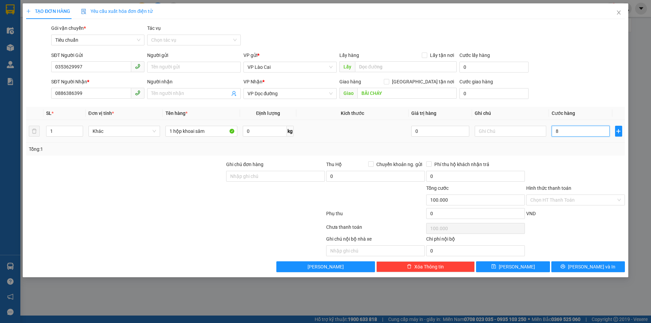
type input "8"
type input "80"
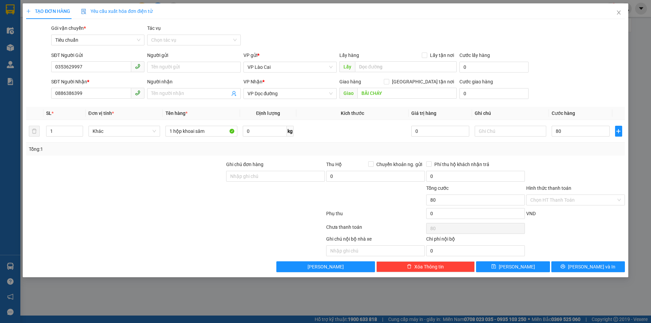
click at [590, 183] on div at bounding box center [576, 173] width 100 height 24
type input "80.000"
click at [587, 260] on div "Transit Pickup Surcharge Ids Transit Deliver Surcharge Ids Transit Deliver Surc…" at bounding box center [325, 148] width 599 height 248
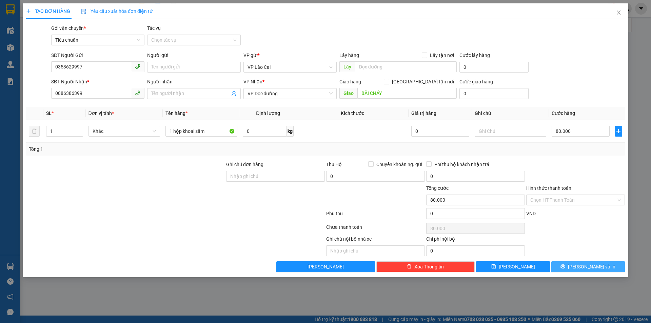
click at [587, 265] on span "[PERSON_NAME] và In" at bounding box center [591, 266] width 47 height 7
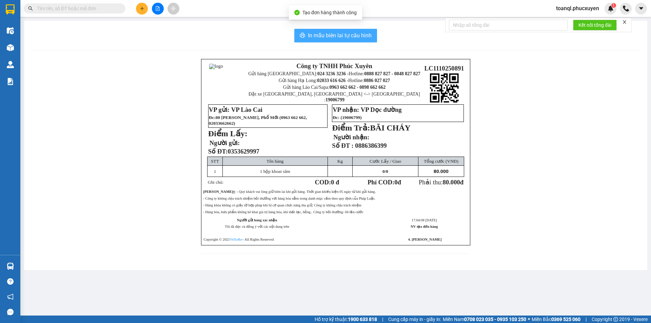
click at [343, 39] on span "In mẫu biên lai tự cấu hình" at bounding box center [340, 35] width 64 height 8
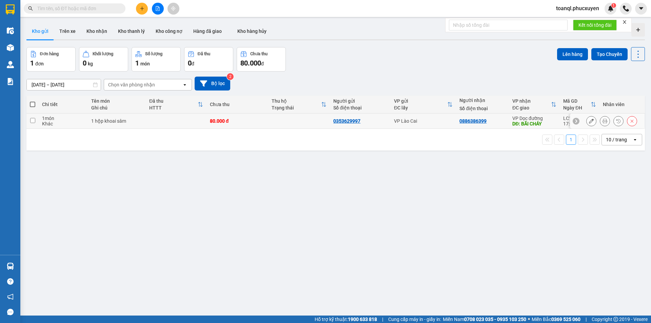
click at [587, 120] on button at bounding box center [591, 121] width 9 height 12
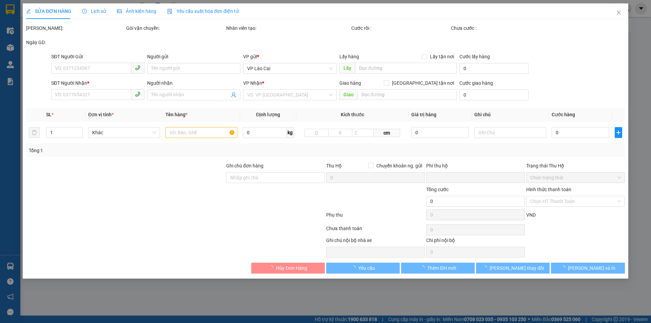
type input "0353629997"
type input "0886386399"
type input "BÃI CHÁY"
type input "0"
type input "80.000"
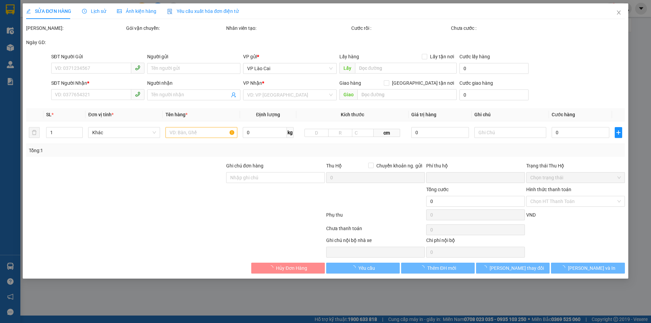
type input "80.000"
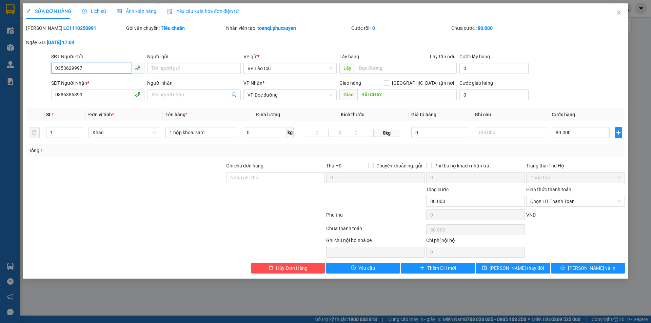
click at [90, 71] on input "0353629997" at bounding box center [91, 68] width 80 height 11
click at [98, 91] on input "0886386399" at bounding box center [91, 94] width 80 height 11
drag, startPoint x: 608, startPoint y: 12, endPoint x: 619, endPoint y: 12, distance: 11.5
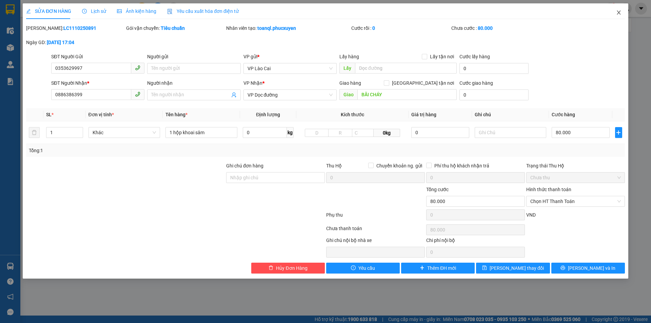
click at [608, 12] on div "SỬA ĐƠN HÀNG Lịch sử Ảnh kiện hàng Yêu cầu xuất hóa đơn điện tử" at bounding box center [325, 11] width 599 height 16
click at [621, 12] on icon "close" at bounding box center [618, 12] width 5 height 5
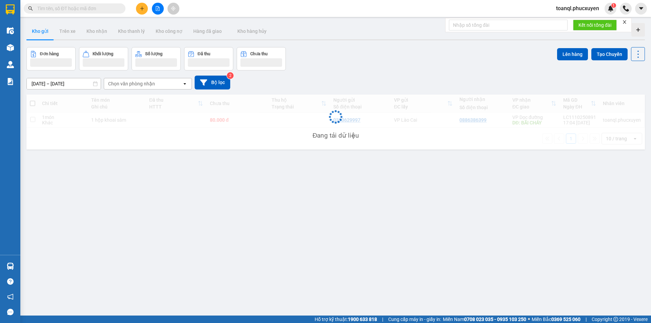
click at [368, 124] on div "Chi tiết Tên món Ghi chú Đã thu HTTT Chưa thu Thu hộ Trạng thái Người gửi Số đi…" at bounding box center [335, 122] width 619 height 55
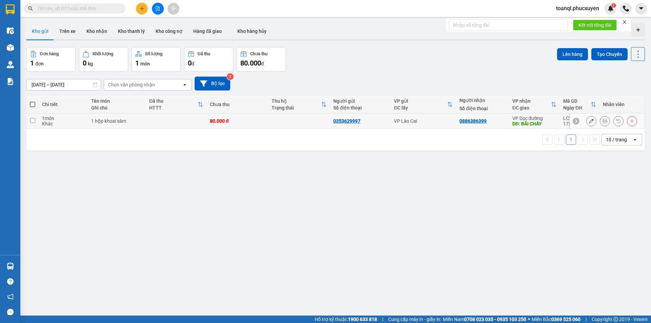
click at [368, 124] on td "0353629997" at bounding box center [360, 121] width 61 height 15
checkbox input "true"
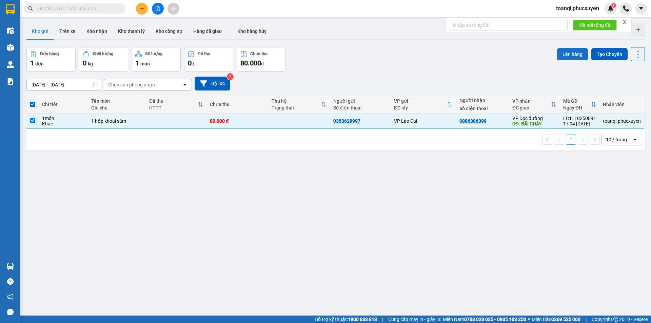
click at [571, 53] on button "Lên hàng" at bounding box center [572, 54] width 31 height 12
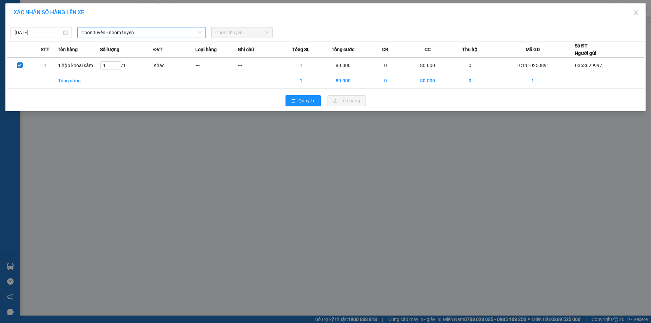
click at [145, 32] on span "Chọn tuyến - nhóm tuyến" at bounding box center [141, 32] width 120 height 10
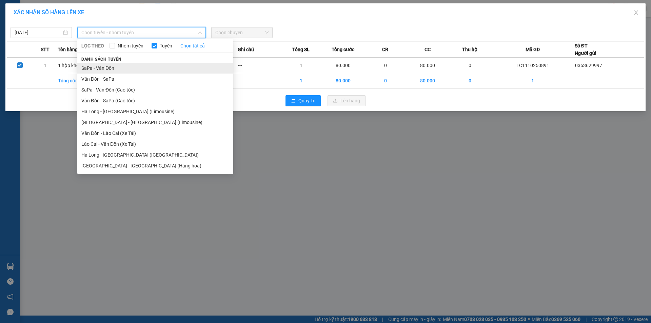
click at [109, 69] on li "SaPa - Vân Đồn" at bounding box center [155, 68] width 156 height 11
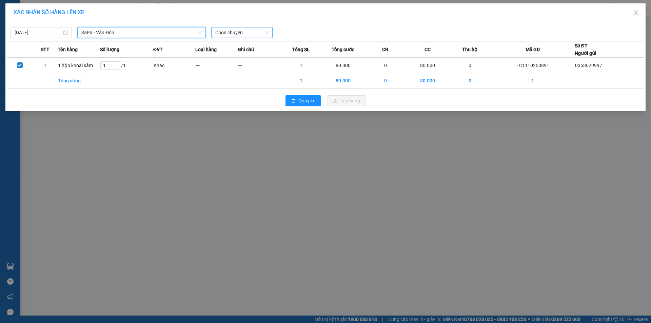
click at [259, 28] on span "Chọn chuyến" at bounding box center [241, 32] width 53 height 10
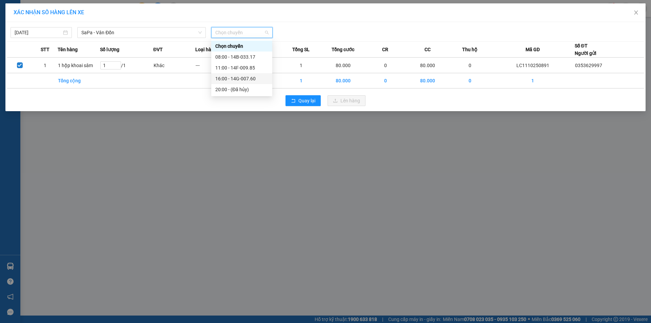
click at [252, 75] on div "16:00 - 14G-007.60" at bounding box center [241, 78] width 53 height 7
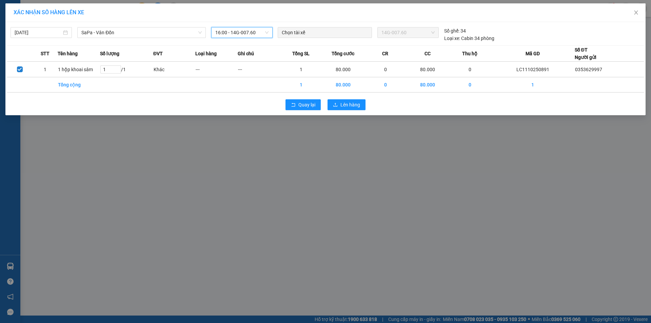
click at [331, 97] on div "Quay lại Lên hàng" at bounding box center [325, 105] width 637 height 18
click at [340, 102] on button "Lên hàng" at bounding box center [347, 104] width 38 height 11
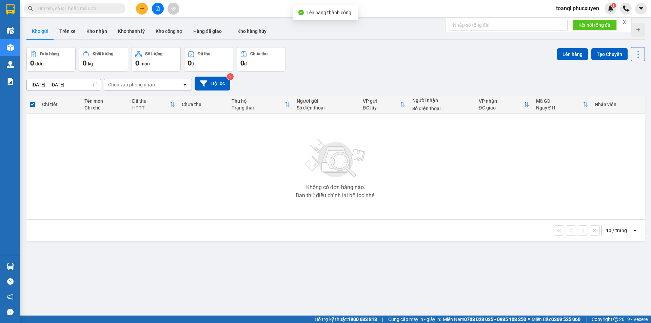
click at [152, 12] on div at bounding box center [157, 9] width 51 height 12
click at [155, 14] on div at bounding box center [157, 9] width 51 height 12
click at [157, 11] on button at bounding box center [158, 9] width 12 height 12
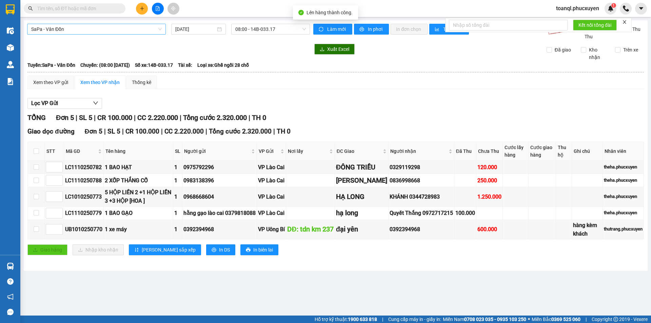
click at [133, 32] on span "SaPa - Vân Đồn" at bounding box center [96, 29] width 131 height 10
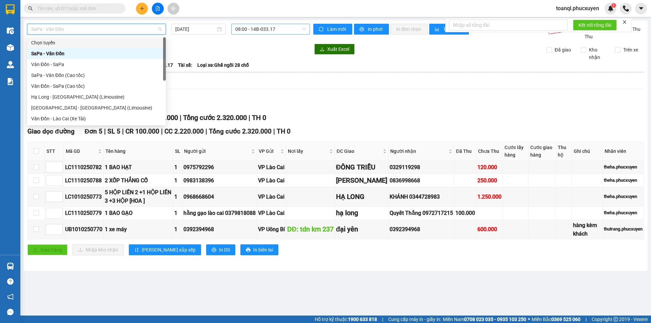
click at [258, 28] on span "08:00 - 14B-033.17" at bounding box center [270, 29] width 71 height 10
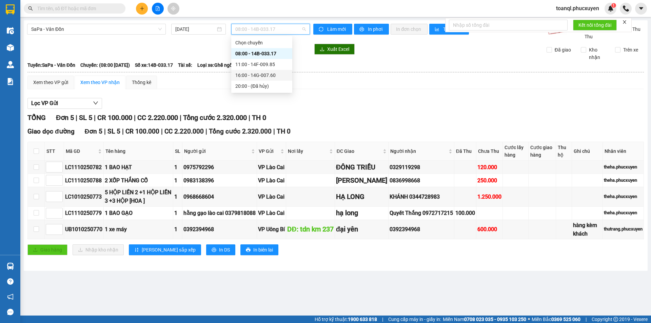
click at [273, 73] on div "16:00 - 14G-007.60" at bounding box center [261, 75] width 53 height 7
